Goal: Check status: Check status

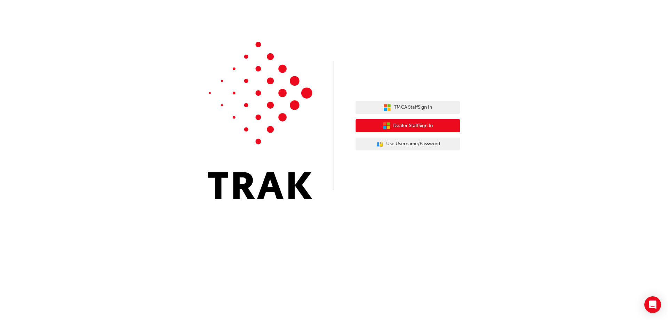
click at [411, 128] on span "Dealer Staff Sign In" at bounding box center [413, 126] width 40 height 8
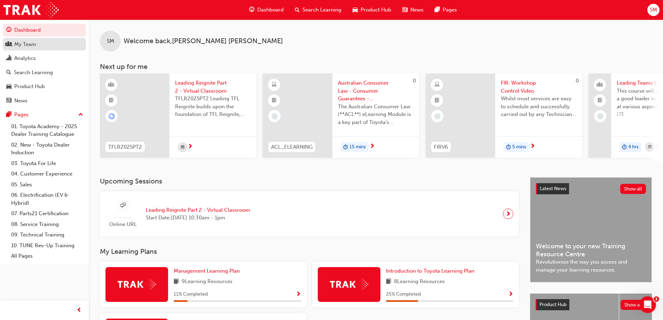
click at [28, 45] on div "My Team" at bounding box center [25, 44] width 22 height 8
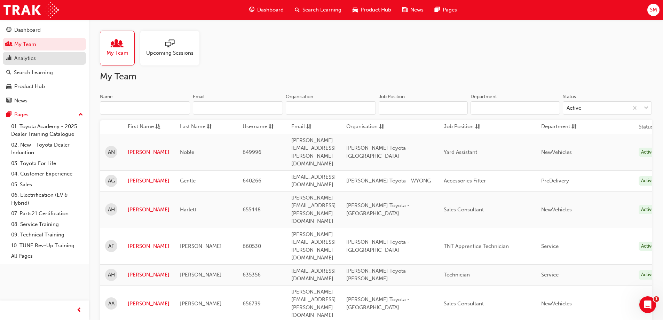
click at [25, 58] on div "Analytics" at bounding box center [25, 58] width 22 height 8
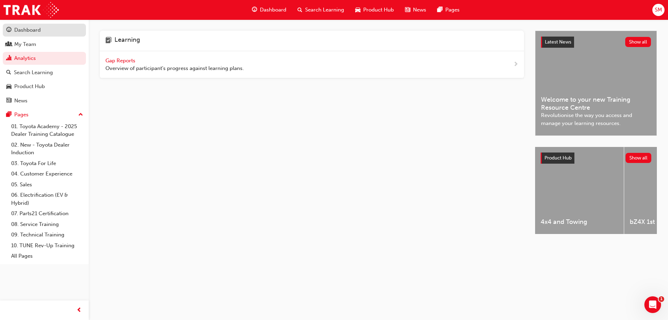
click at [23, 27] on div "Dashboard" at bounding box center [27, 30] width 26 height 8
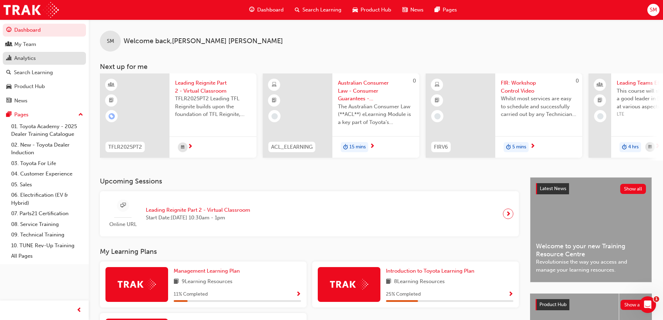
click at [24, 59] on div "Analytics" at bounding box center [25, 58] width 22 height 8
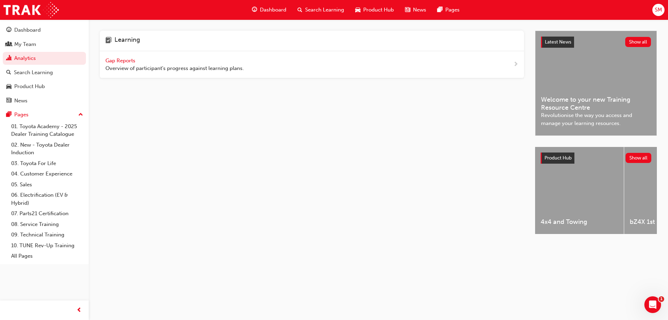
click at [119, 60] on span "Gap Reports" at bounding box center [120, 60] width 31 height 6
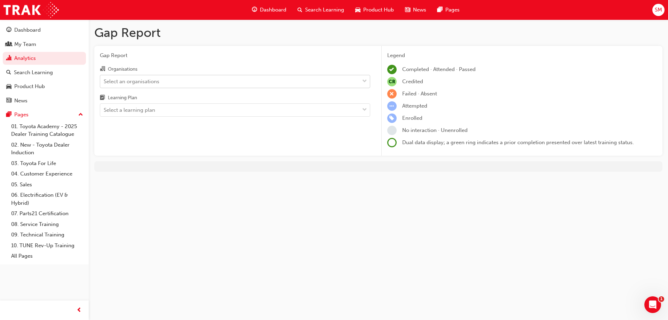
click at [207, 79] on div "Select an organisations" at bounding box center [229, 81] width 259 height 12
click at [104, 79] on input "Organisations Select an organisations" at bounding box center [104, 81] width 1 height 6
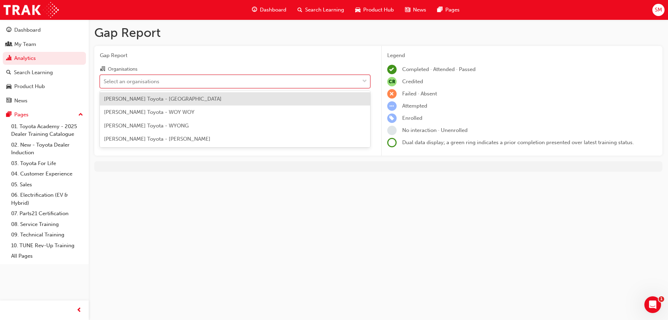
click at [186, 99] on span "Brian Hilton Toyota - NORTH GOSFORD" at bounding box center [163, 99] width 118 height 6
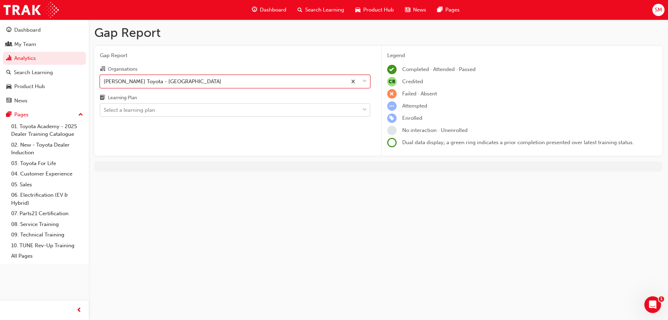
click at [186, 109] on div "Select a learning plan" at bounding box center [229, 110] width 259 height 12
click at [104, 109] on input "Learning Plan Select a learning plan" at bounding box center [104, 110] width 1 height 6
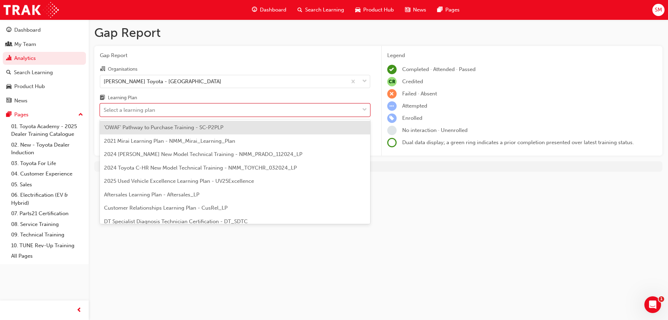
click at [191, 128] on span "'OWAF' Pathway to Purchase Training - SC-P2PLP" at bounding box center [163, 127] width 119 height 6
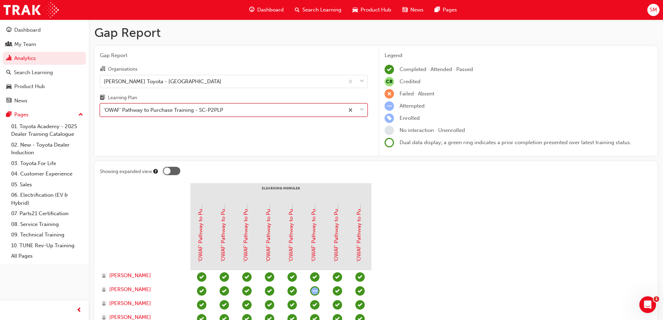
click at [275, 112] on div "'OWAF' Pathway to Purchase Training - SC-P2PLP" at bounding box center [222, 110] width 244 height 12
click at [104, 112] on input "Learning Plan option 'OWAF' Pathway to Purchase Training - SC-P2PLP, selected. …" at bounding box center [104, 110] width 1 height 6
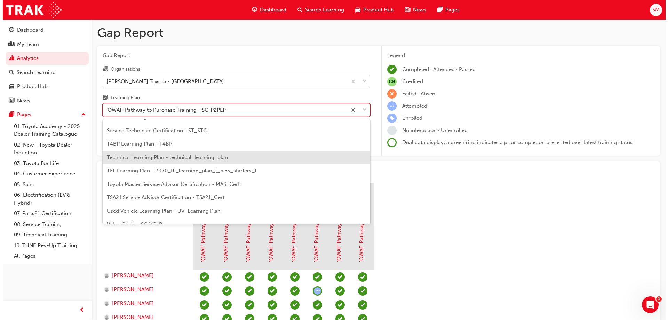
scroll to position [300, 0]
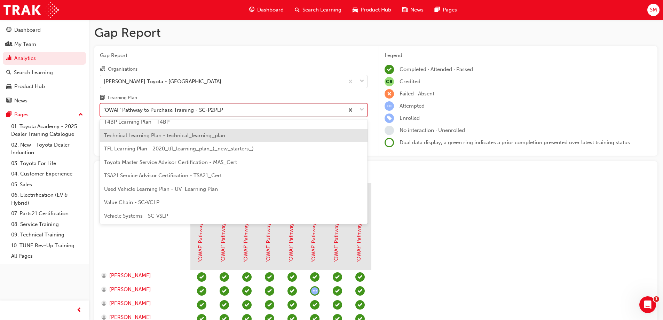
click at [181, 138] on span "Technical Learning Plan - technical_learning_plan" at bounding box center [164, 135] width 121 height 6
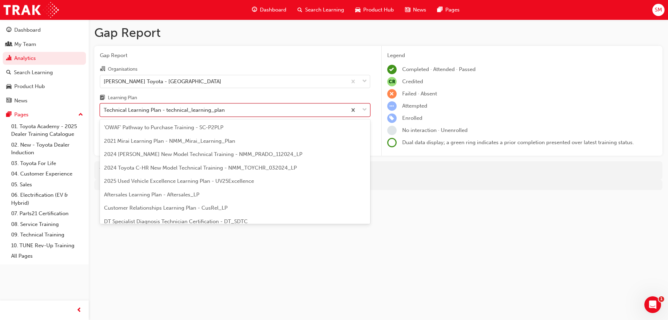
click at [198, 113] on div "Technical Learning Plan - technical_learning_plan" at bounding box center [164, 110] width 121 height 8
click at [104, 113] on input "Learning Plan option Technical Learning Plan - technical_learning_plan, selecte…" at bounding box center [104, 110] width 1 height 6
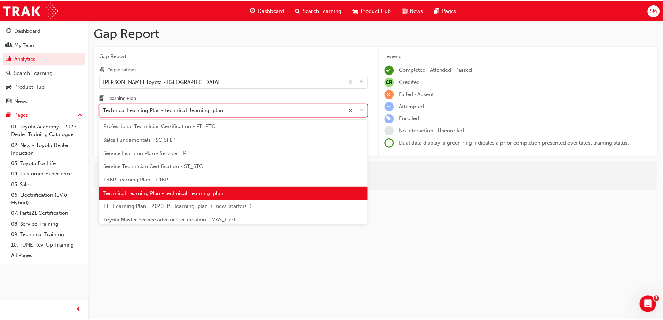
scroll to position [231, 0]
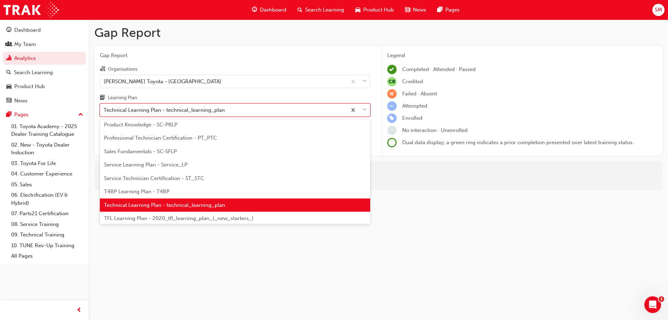
click at [172, 178] on span "Service Technician Certification - ST_STC" at bounding box center [154, 178] width 100 height 6
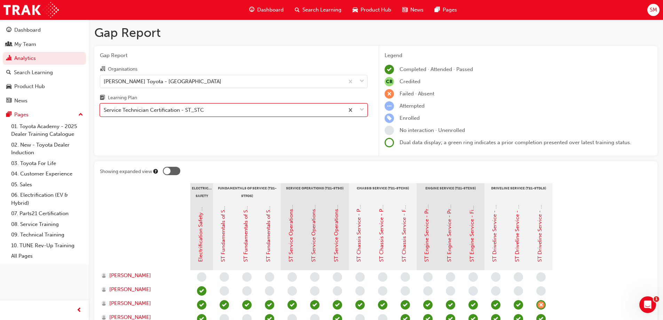
click at [180, 112] on div "Service Technician Certification - ST_STC" at bounding box center [154, 110] width 100 height 8
click at [104, 112] on input "Learning Plan option Service Technician Certification - ST_STC, selected. 0 res…" at bounding box center [104, 110] width 1 height 6
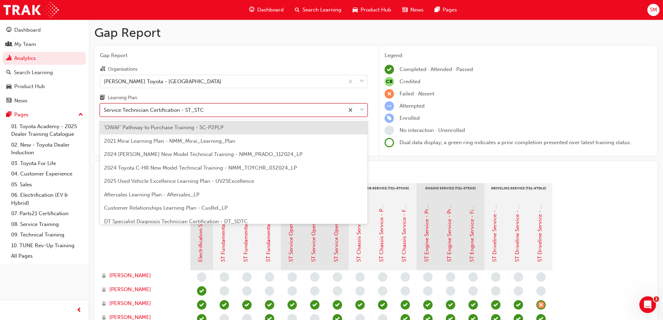
scroll to position [197, 0]
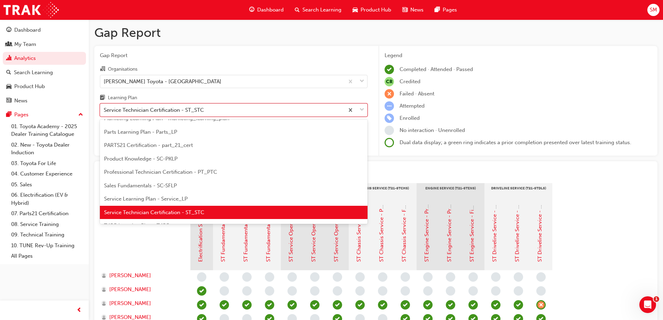
click at [163, 197] on span "Service Learning Plan - Service_LP" at bounding box center [145, 198] width 83 height 6
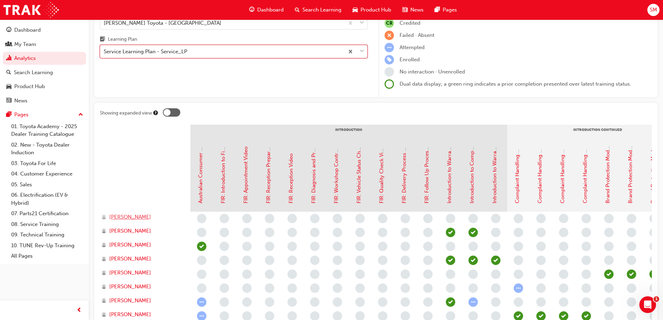
scroll to position [14, 0]
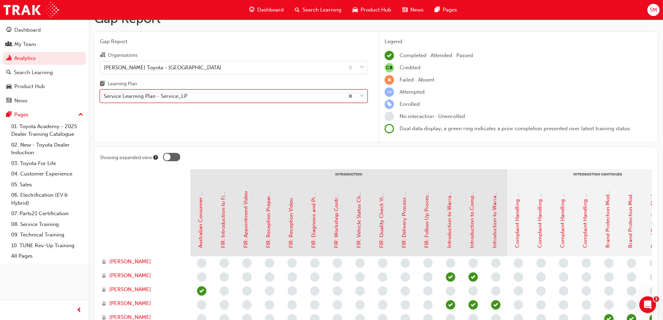
click at [166, 96] on div "Service Learning Plan - Service_LP" at bounding box center [145, 96] width 83 height 8
click at [104, 96] on input "Learning Plan option Service Learning Plan - Service_LP, selected. 0 results av…" at bounding box center [104, 96] width 1 height 6
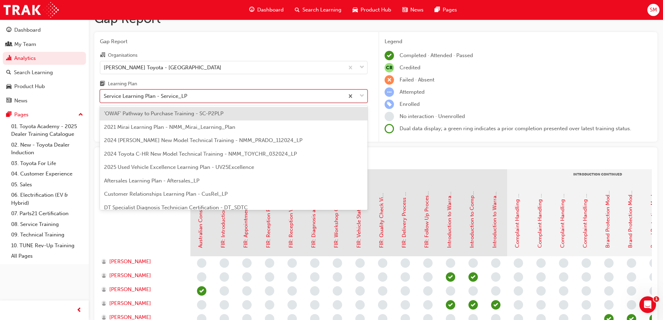
scroll to position [183, 0]
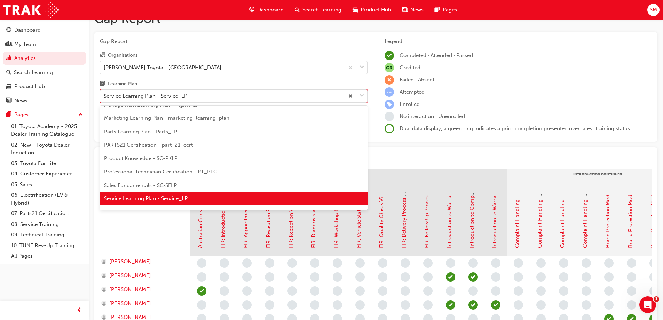
click at [160, 173] on span "Professional Technician Certification - PT_PTC" at bounding box center [160, 171] width 113 height 6
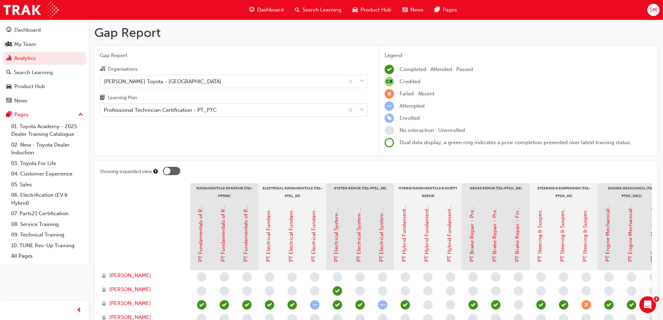
click at [180, 55] on span "Gap Report" at bounding box center [233, 55] width 267 height 8
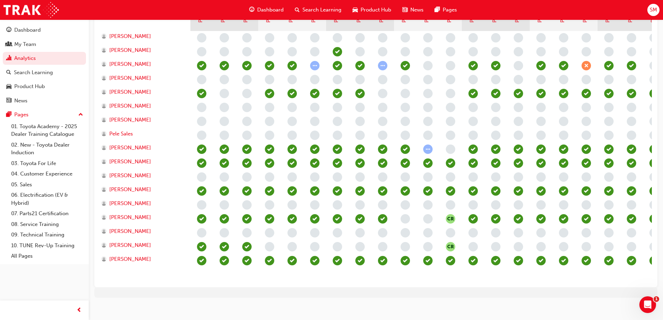
scroll to position [250, 0]
